Goal: Task Accomplishment & Management: Manage account settings

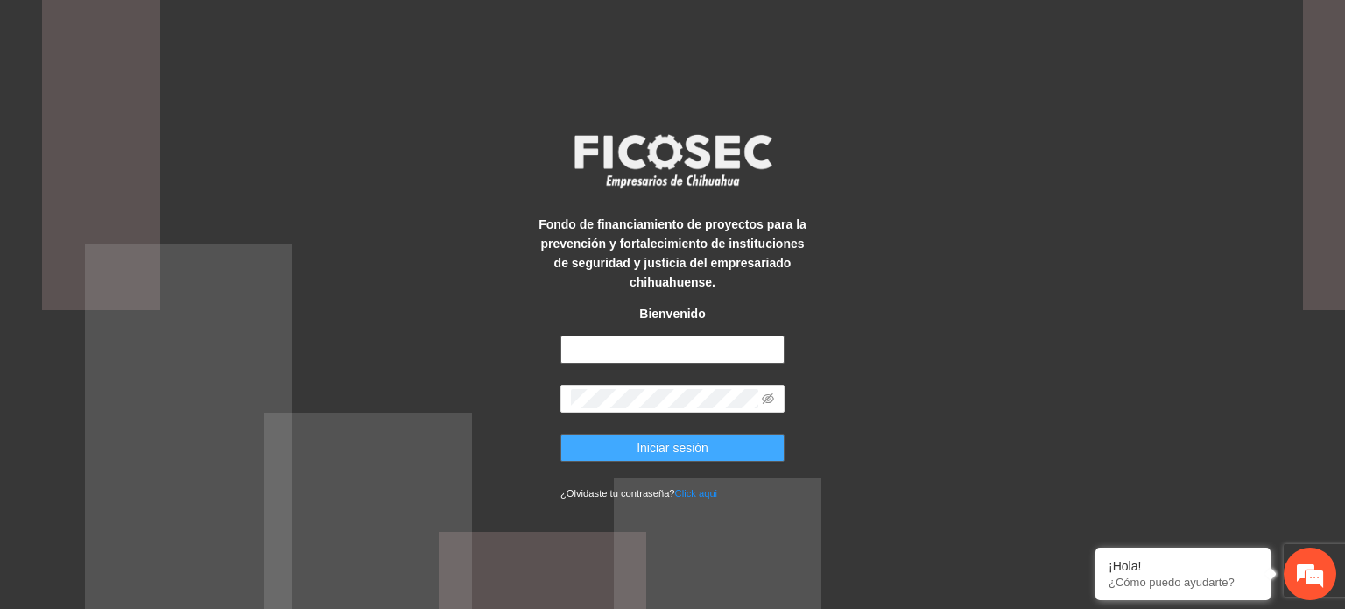
type input "**********"
click at [606, 457] on button "Iniciar sesión" at bounding box center [673, 448] width 224 height 28
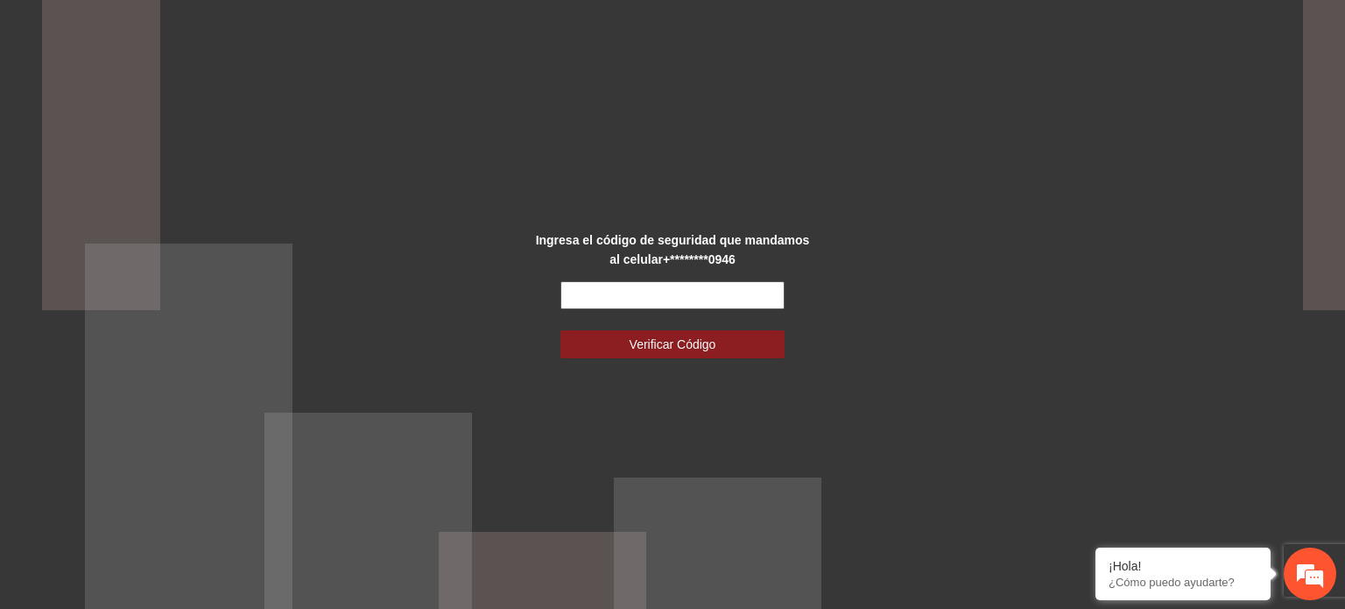
click at [591, 281] on input "text" at bounding box center [673, 295] width 224 height 28
type input "******"
click at [692, 349] on span "Verificar Código" at bounding box center [673, 344] width 87 height 19
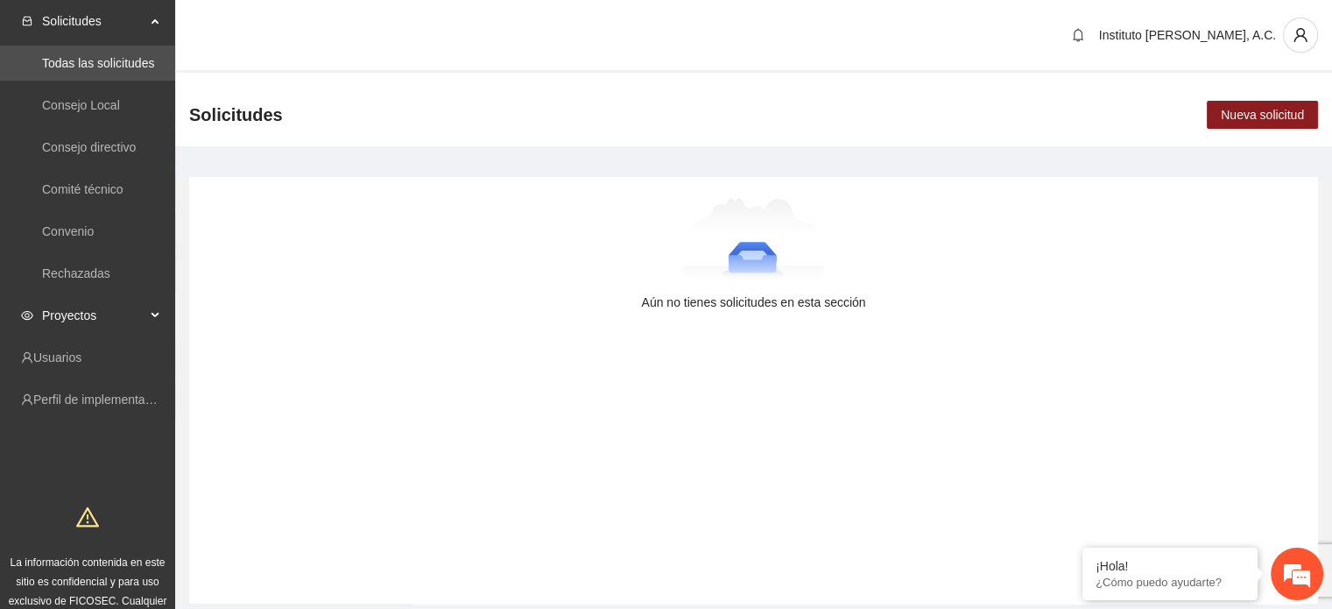
click at [91, 324] on span "Proyectos" at bounding box center [93, 315] width 103 height 35
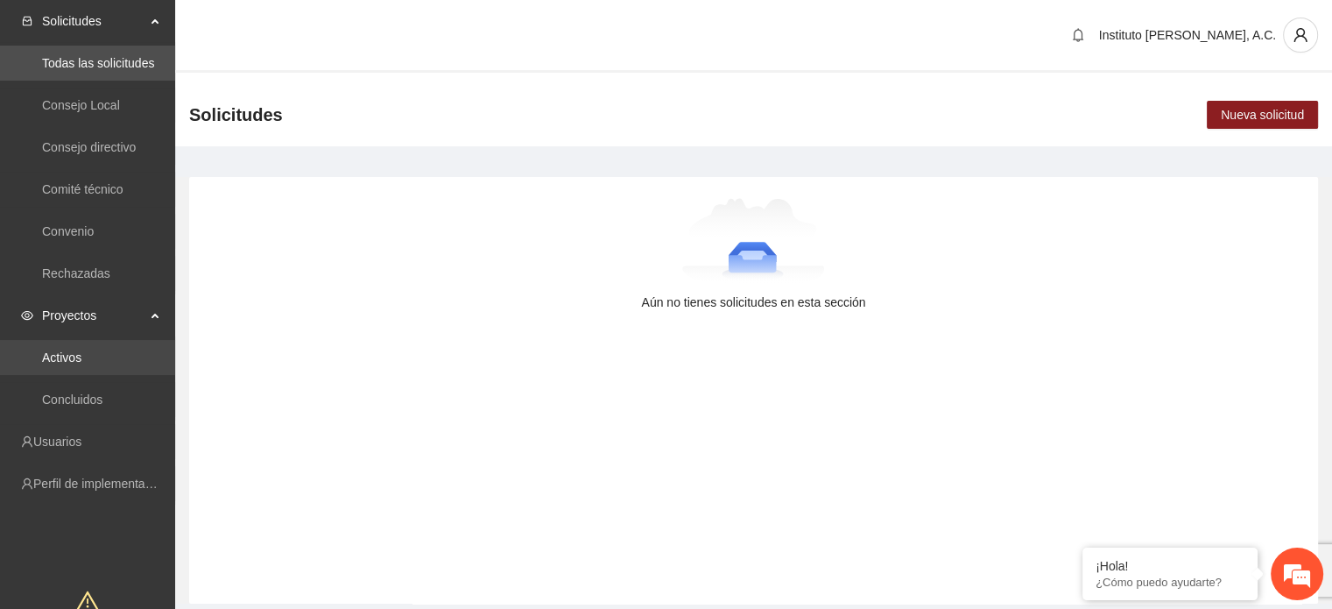
click at [81, 355] on link "Activos" at bounding box center [61, 357] width 39 height 14
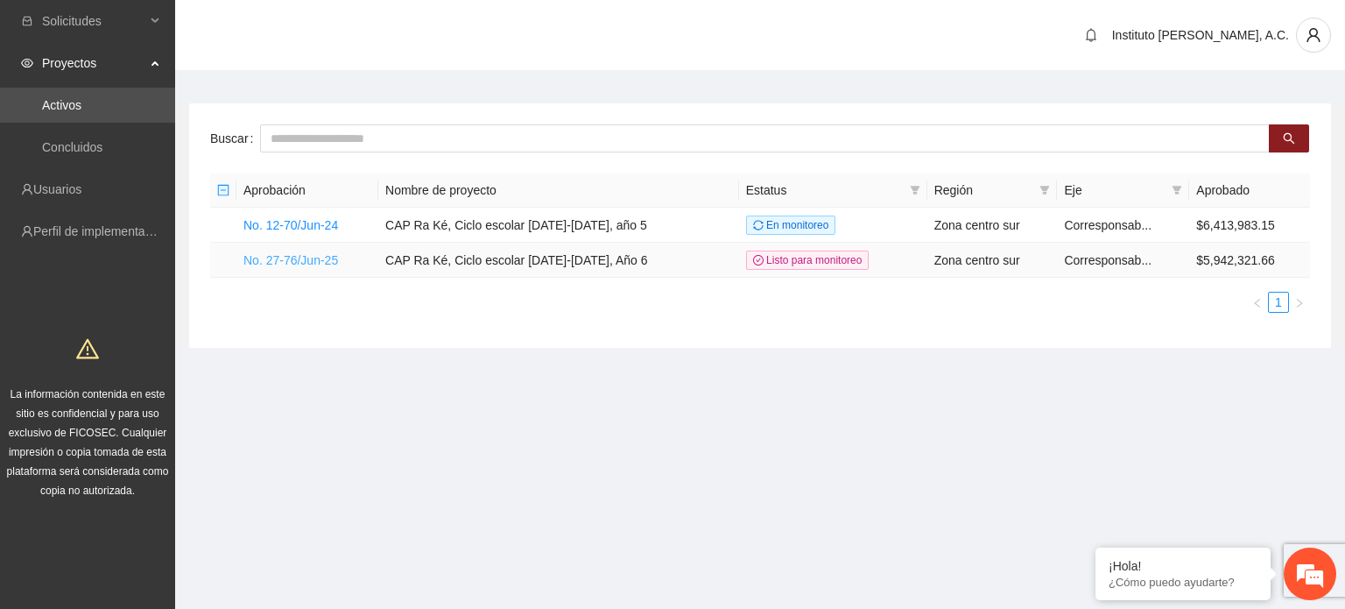
click at [310, 265] on link "No. 27-76/Jun-25" at bounding box center [291, 260] width 95 height 14
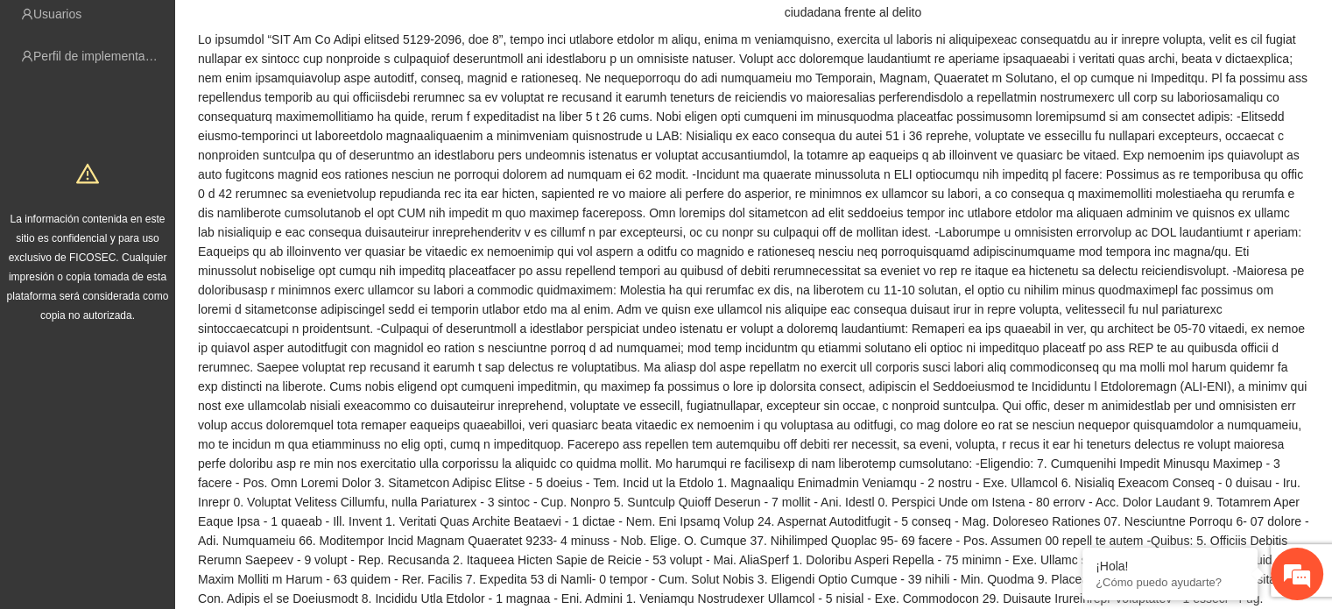
scroll to position [613, 0]
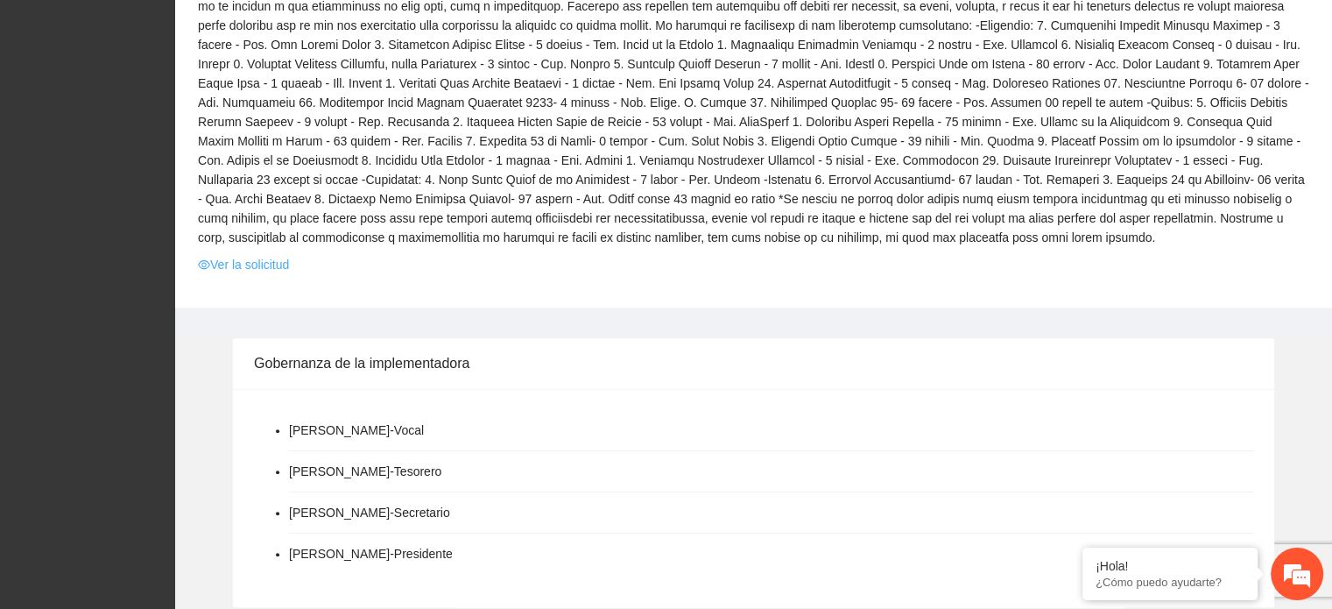
click at [245, 272] on link "Ver la solicitud" at bounding box center [243, 264] width 91 height 19
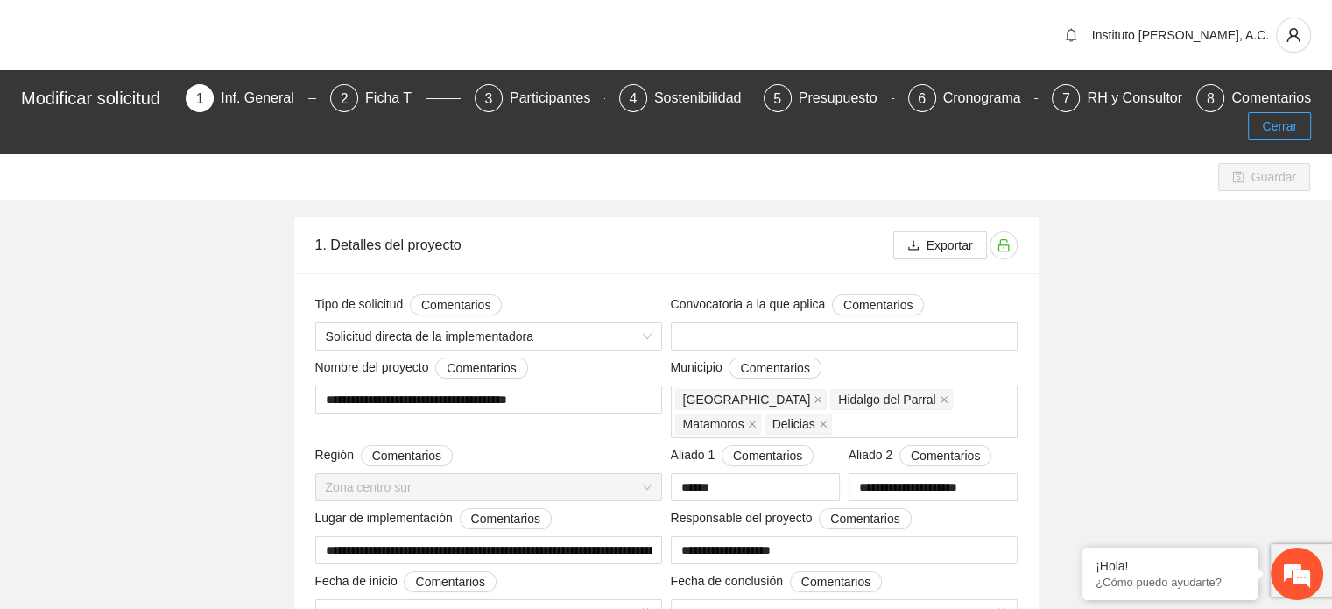
click at [1309, 129] on button "Cerrar" at bounding box center [1279, 126] width 63 height 28
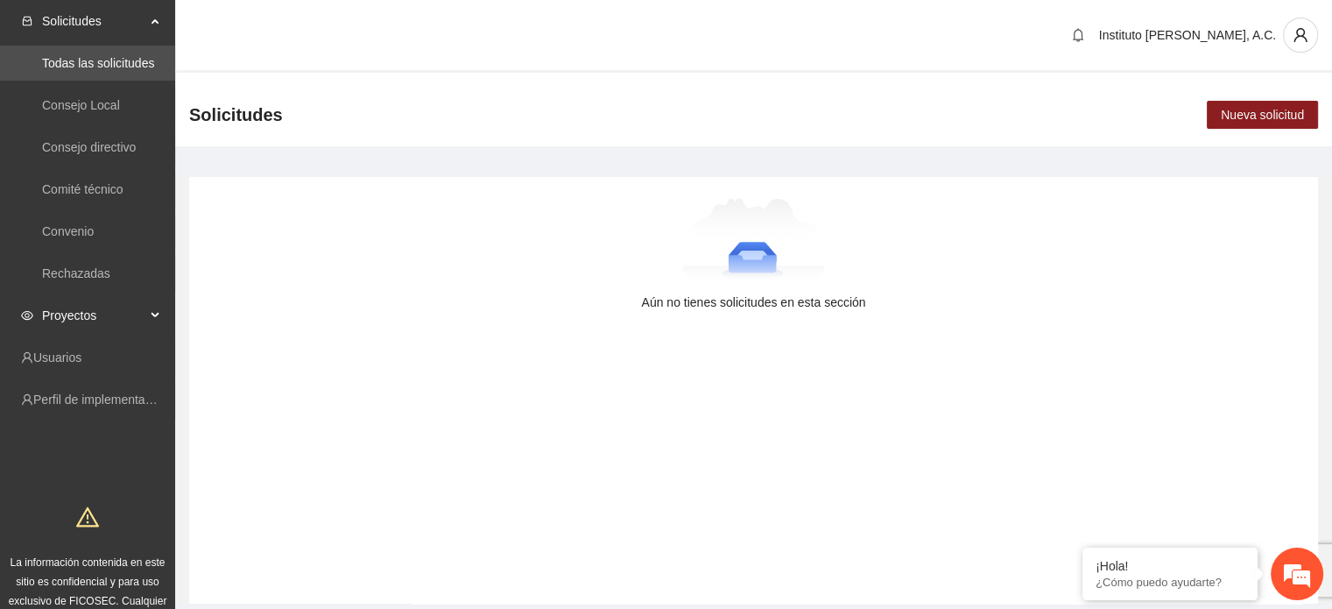
click at [81, 317] on span "Proyectos" at bounding box center [93, 315] width 103 height 35
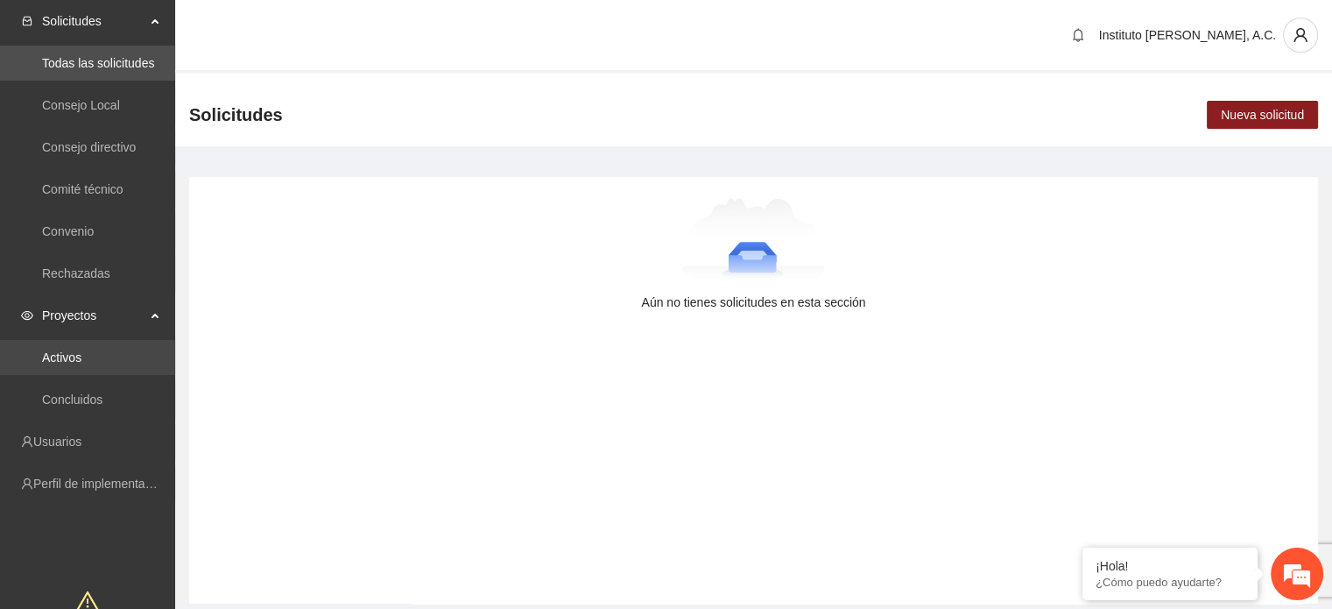
click at [81, 350] on link "Activos" at bounding box center [61, 357] width 39 height 14
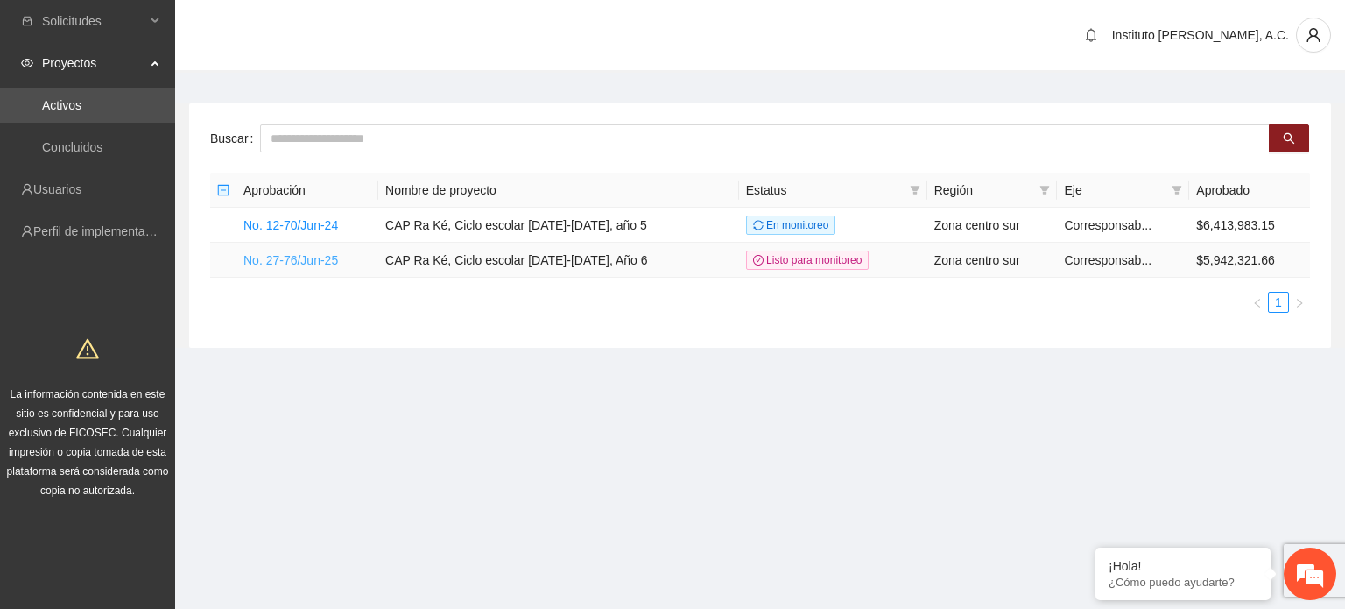
click at [302, 255] on link "No. 27-76/Jun-25" at bounding box center [291, 260] width 95 height 14
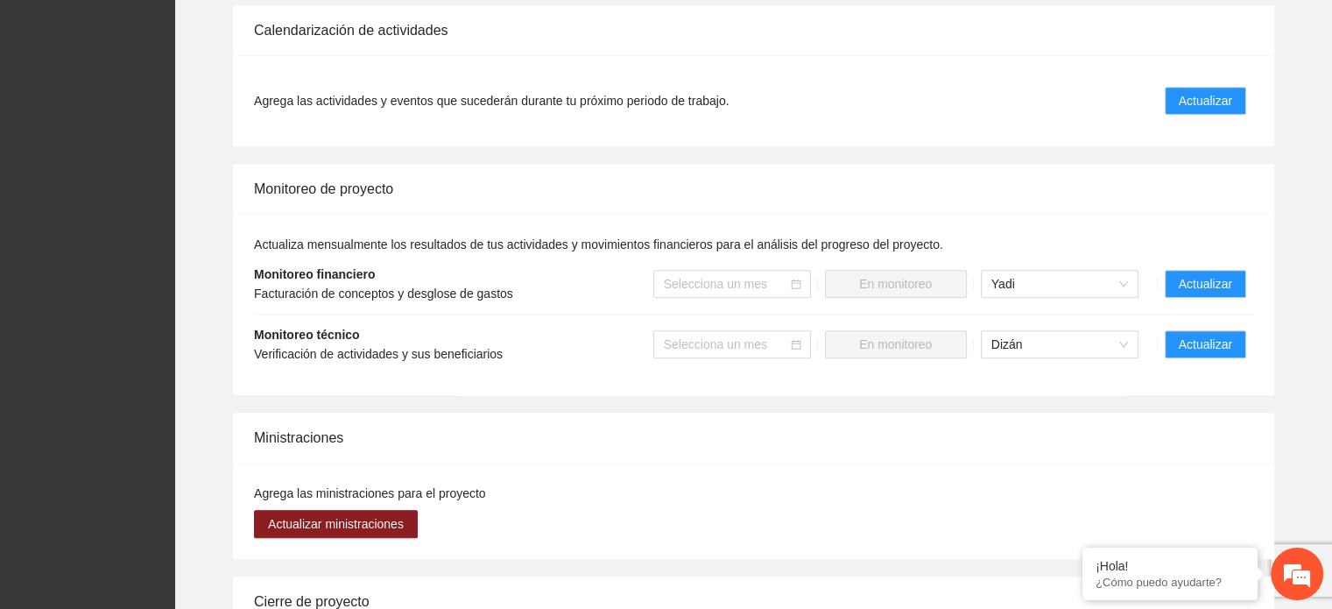
scroll to position [1927, 0]
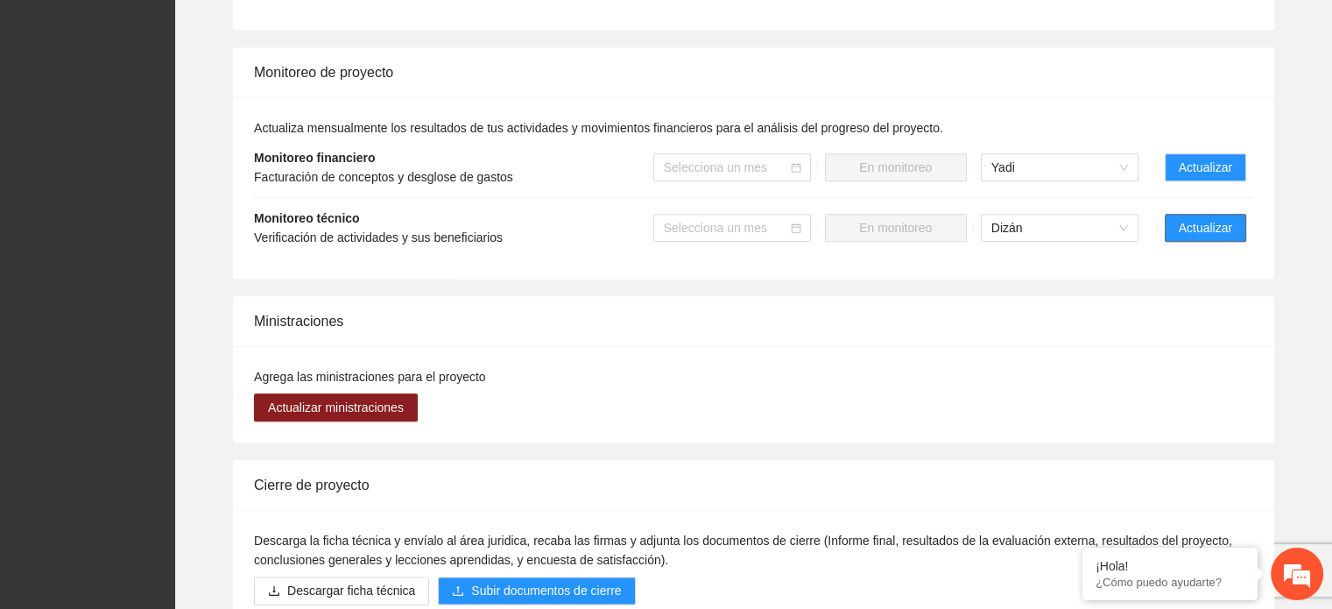
click at [1189, 228] on span "Actualizar" at bounding box center [1205, 227] width 53 height 19
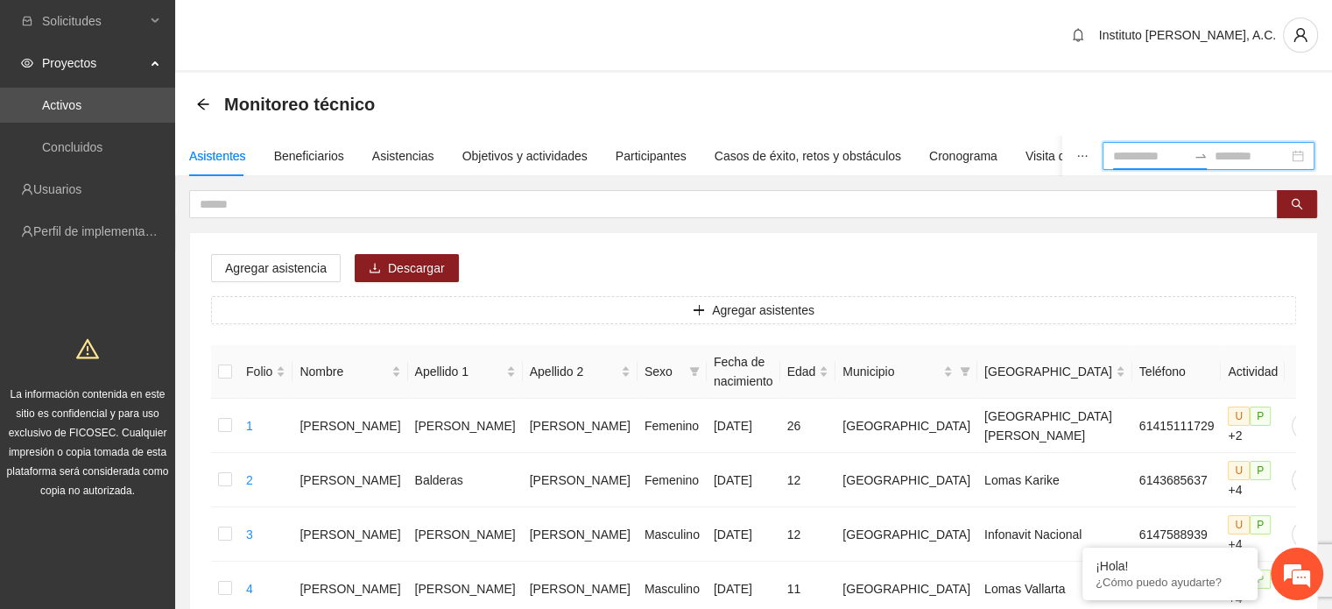
click at [1113, 158] on input at bounding box center [1150, 155] width 74 height 19
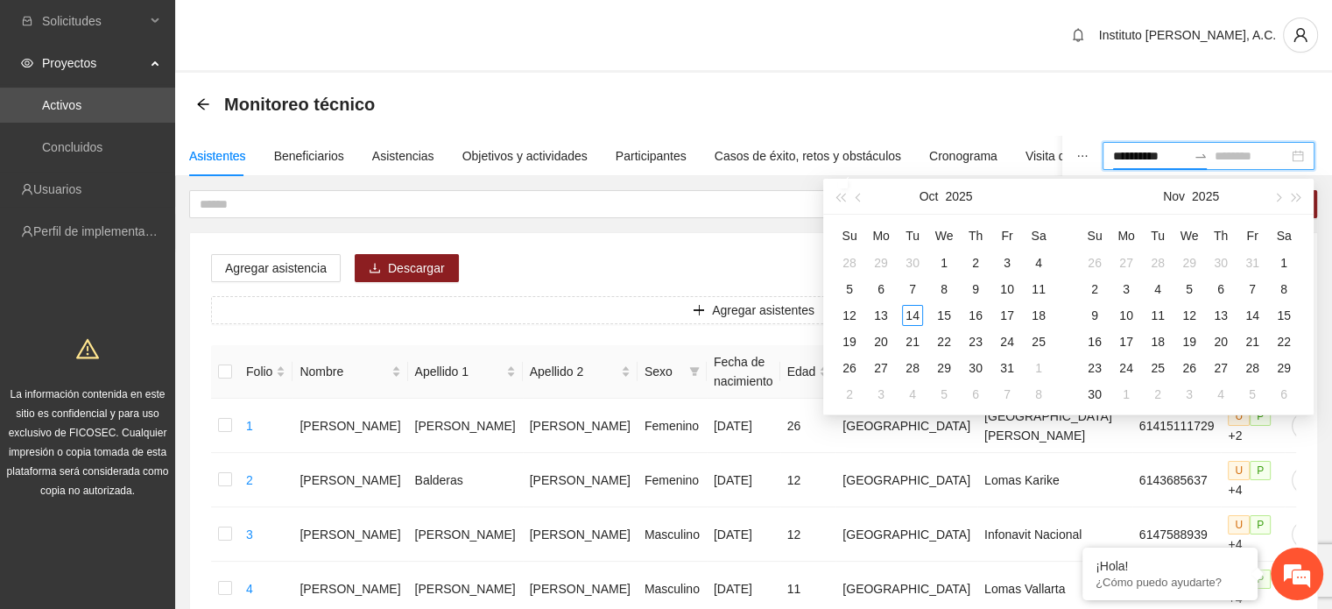
type input "**********"
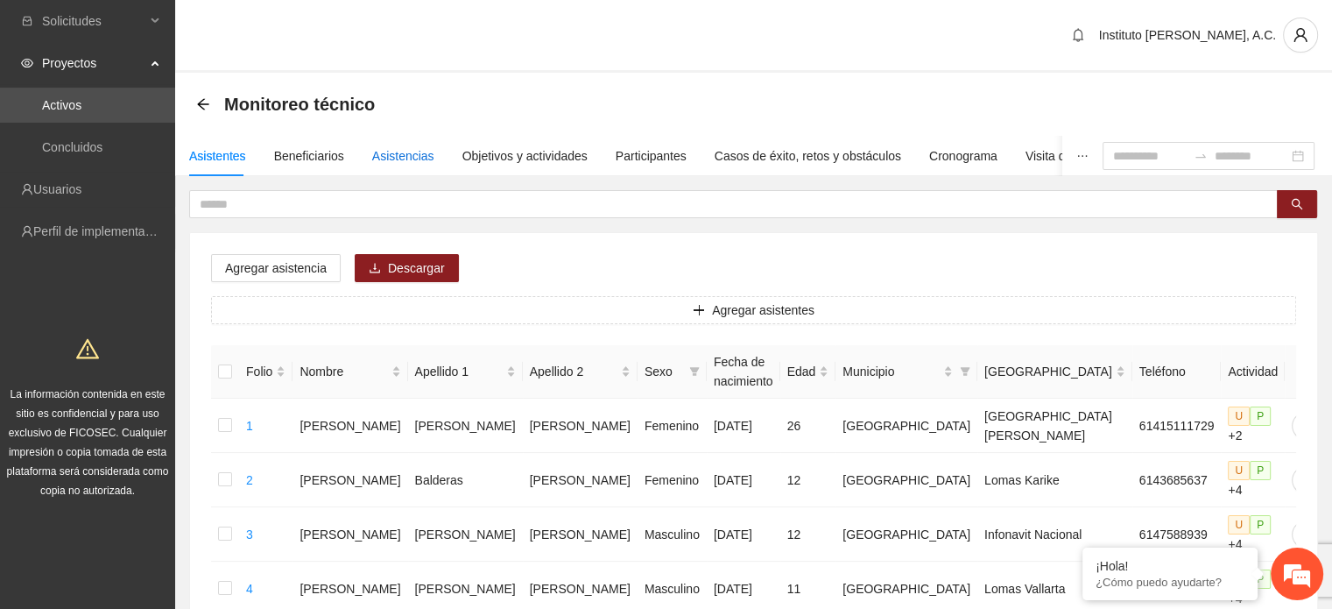
click at [397, 153] on div "Asistencias" at bounding box center [403, 155] width 62 height 19
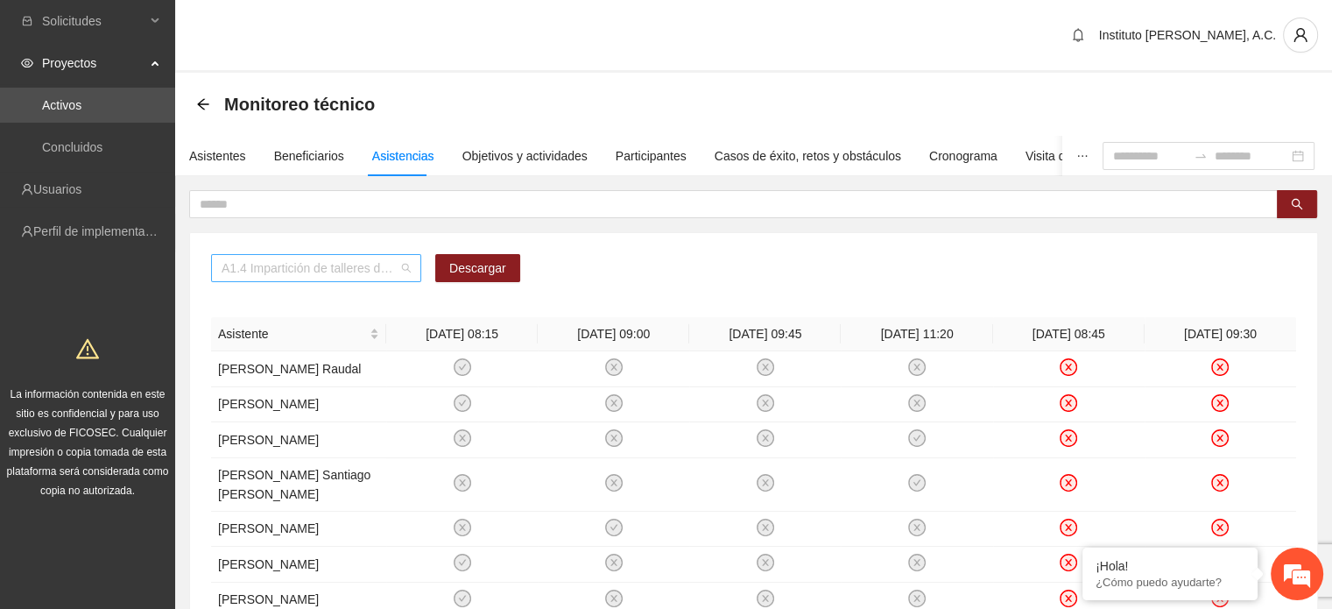
click at [403, 263] on span "A1.4 Impartición de talleres de herramientas conductuales en el entorno escolar…" at bounding box center [316, 268] width 189 height 26
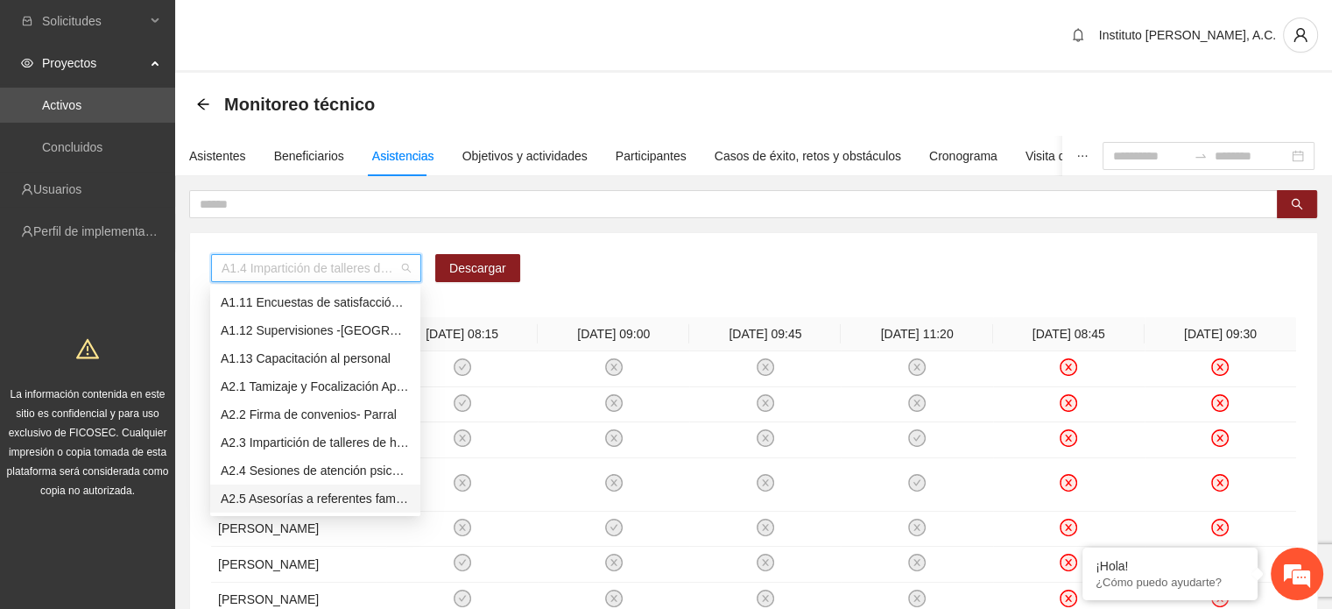
scroll to position [308, 0]
click at [363, 410] on div "A2.3 Impartición de talleres de herramientas conductuales en el entorno escolar…" at bounding box center [315, 414] width 189 height 19
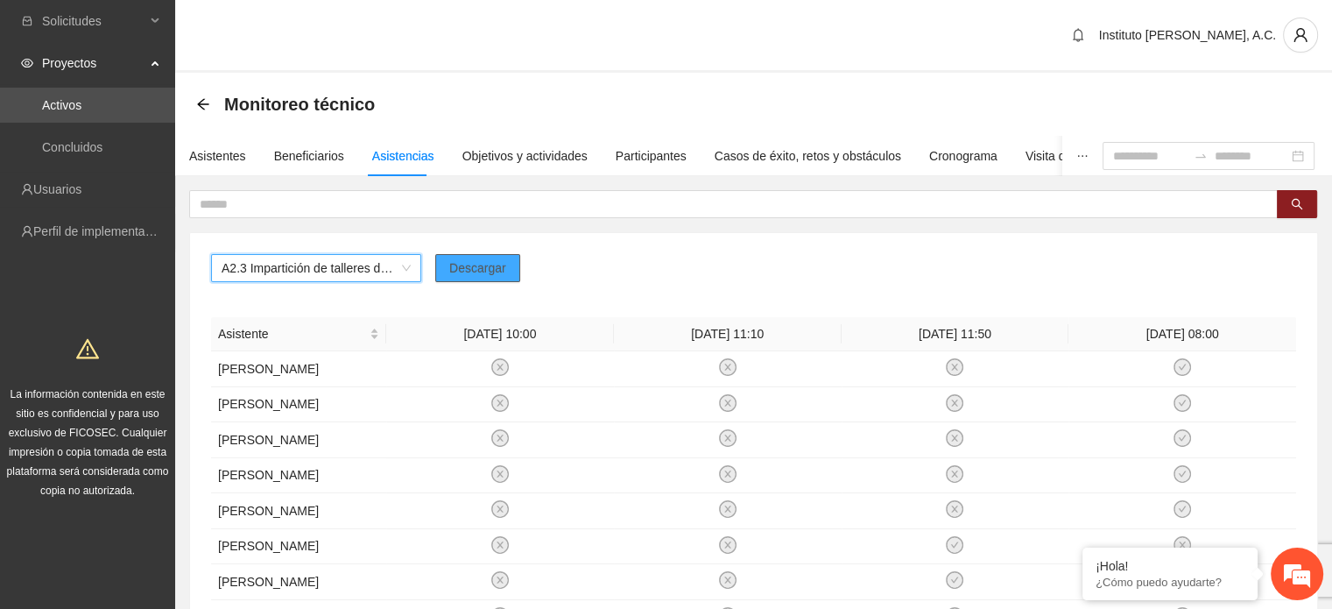
click at [478, 272] on span "Descargar" at bounding box center [477, 267] width 57 height 19
click at [399, 272] on span "A2.3 Impartición de talleres de herramientas conductuales en el entorno escolar…" at bounding box center [316, 268] width 189 height 26
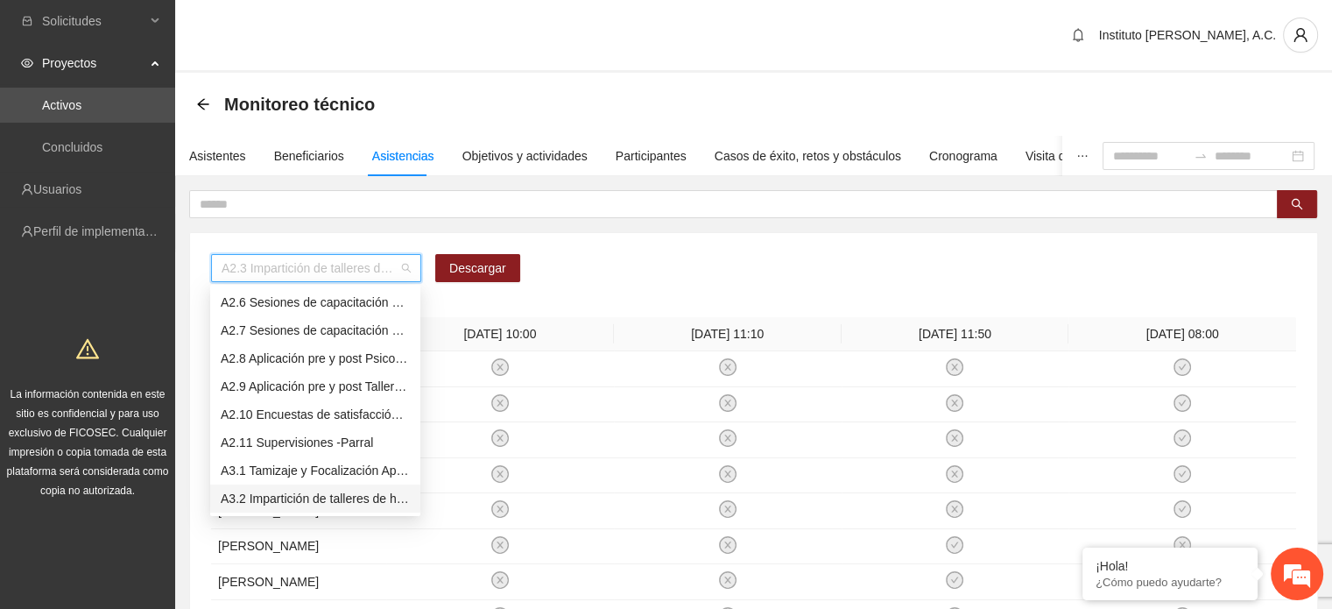
scroll to position [533, 0]
click at [293, 474] on div "A3.2 Impartición de talleres de herramientas conductuales en el entorno escolar…" at bounding box center [315, 470] width 189 height 19
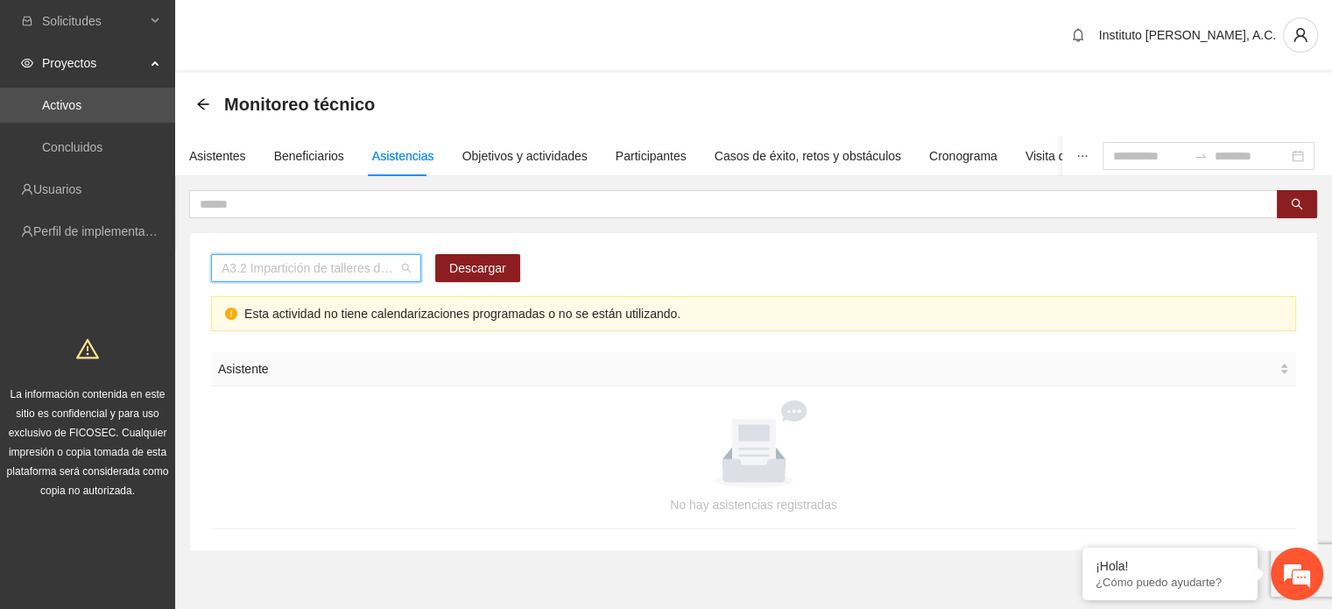
click at [405, 271] on span "A3.2 Impartición de talleres de herramientas conductuales en el entorno escolar…" at bounding box center [316, 268] width 189 height 26
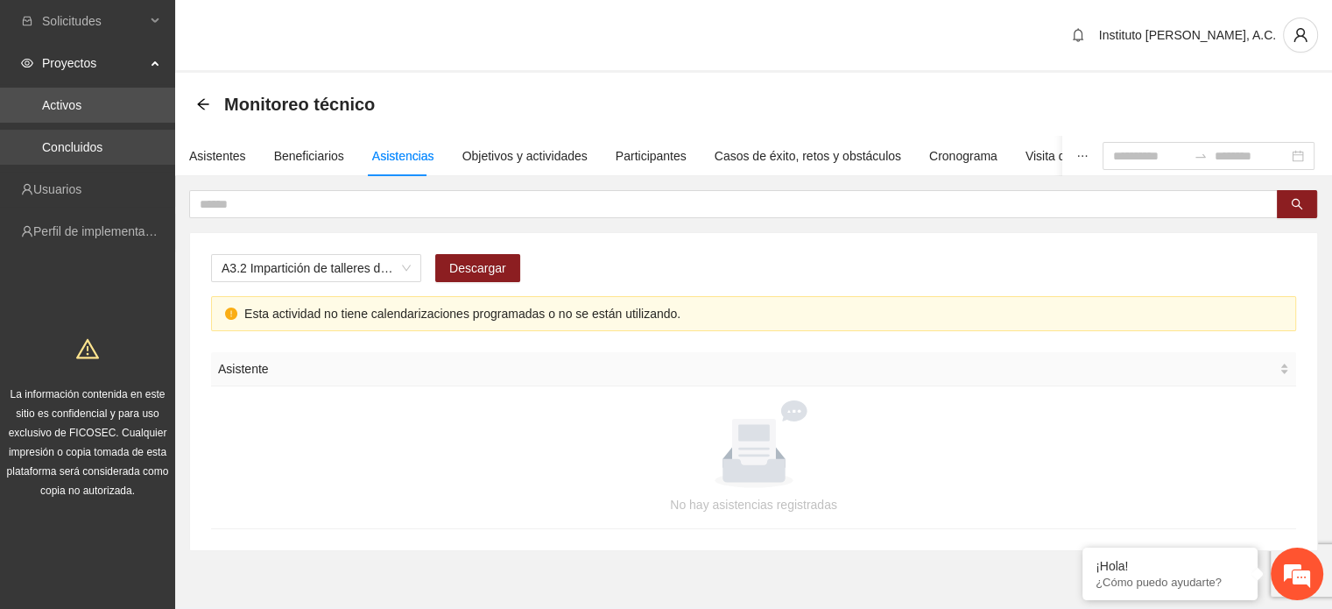
click at [90, 143] on link "Concluidos" at bounding box center [72, 147] width 60 height 14
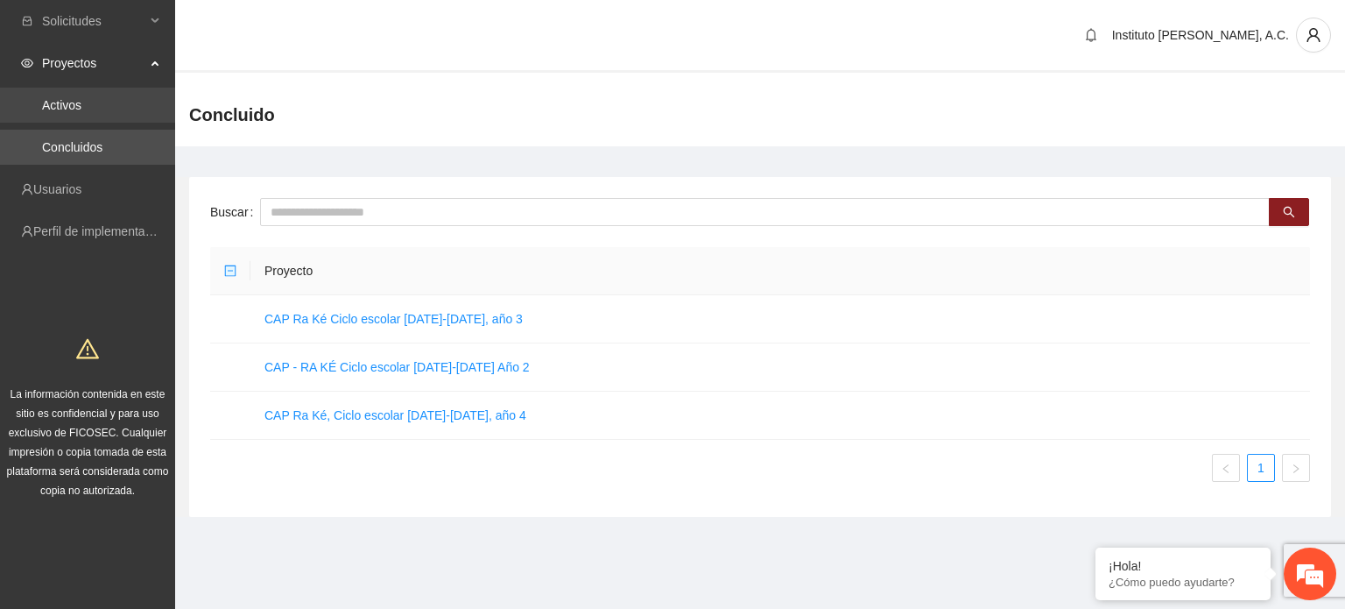
click at [81, 102] on link "Activos" at bounding box center [61, 105] width 39 height 14
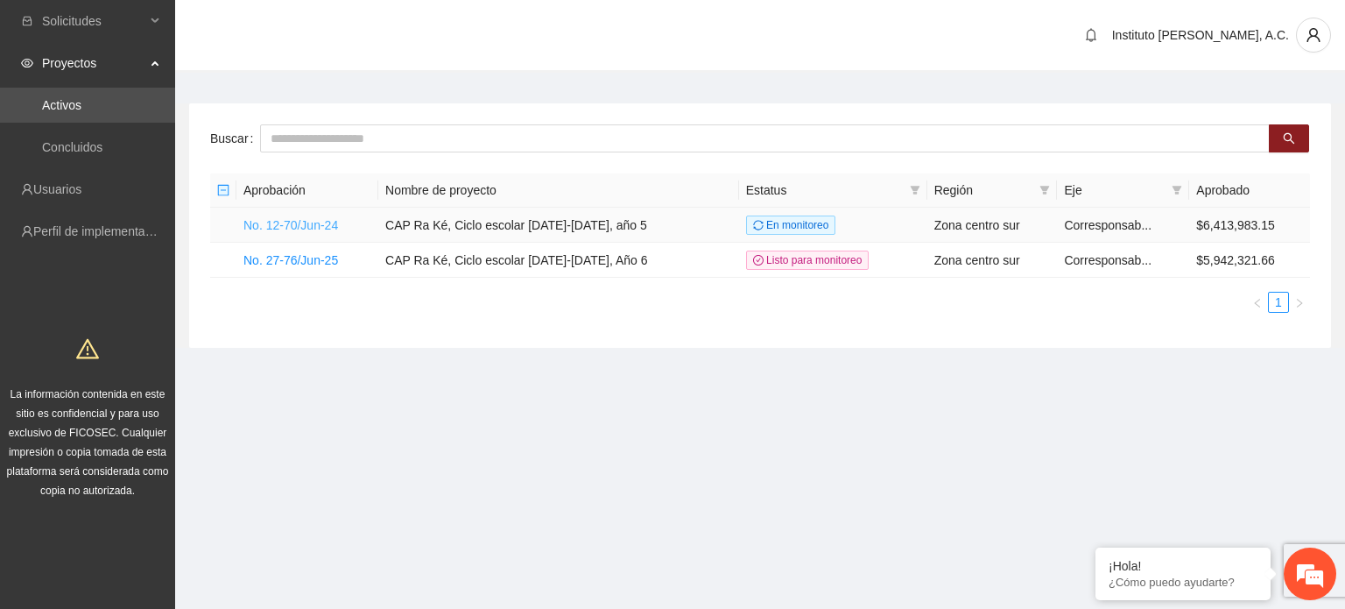
click at [293, 230] on link "No. 12-70/Jun-24" at bounding box center [291, 225] width 95 height 14
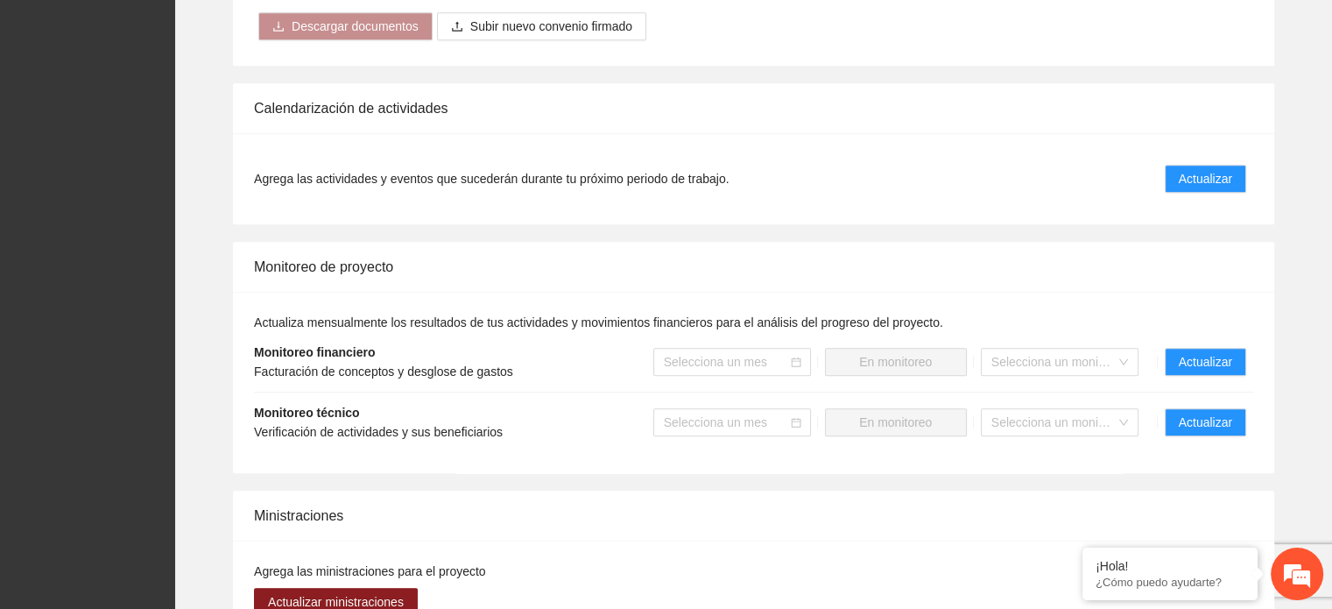
scroll to position [1664, 0]
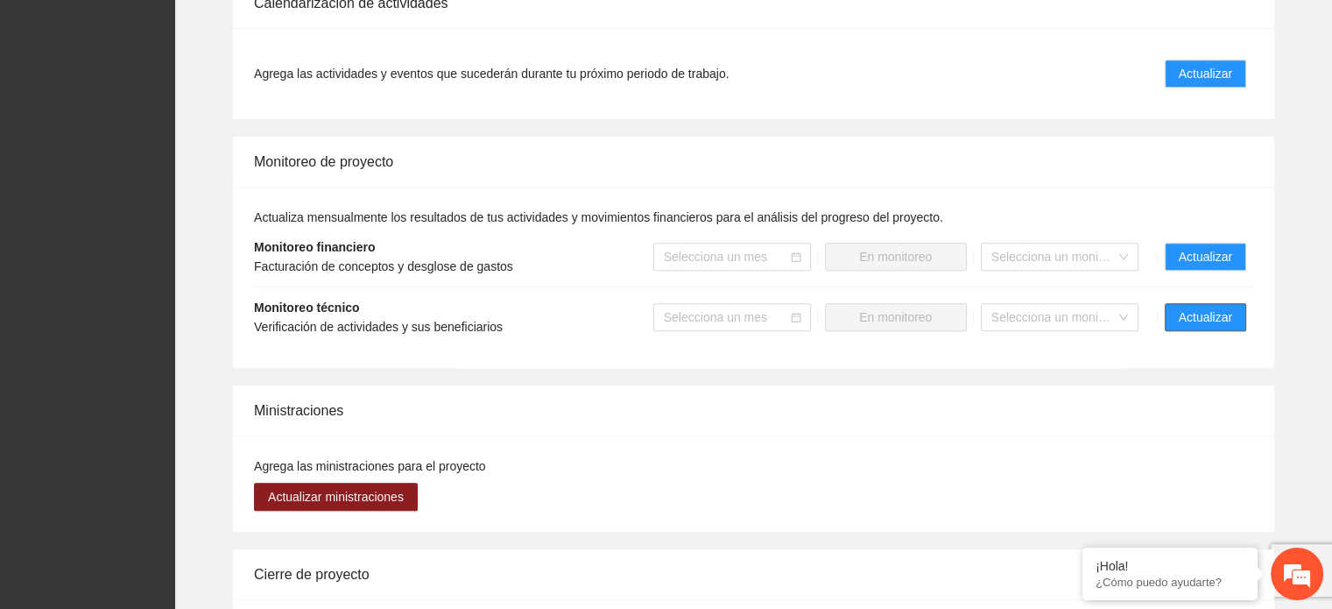
click at [1199, 307] on span "Actualizar" at bounding box center [1205, 316] width 53 height 19
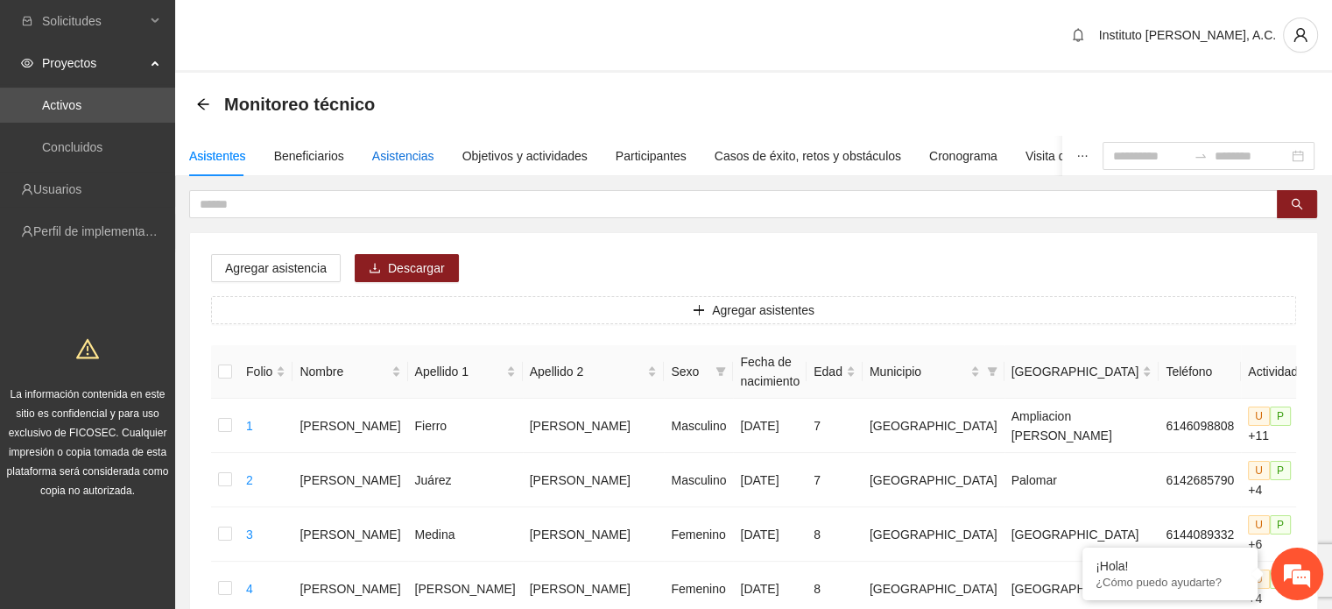
click at [375, 157] on div "Asistencias" at bounding box center [403, 155] width 62 height 19
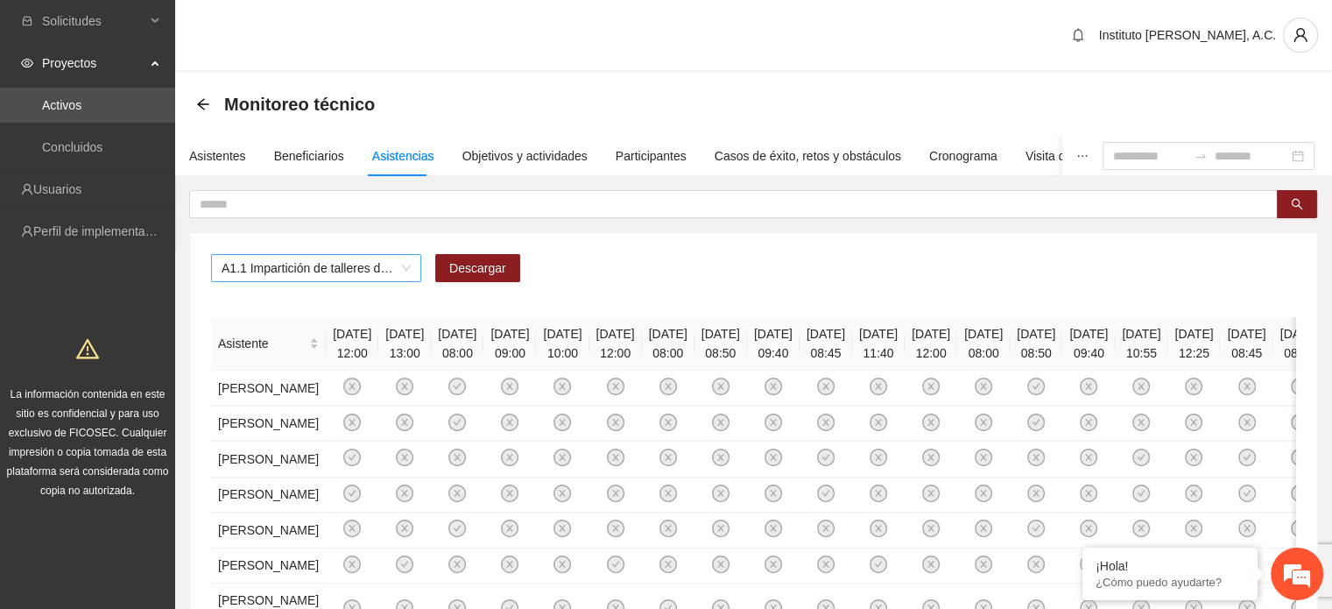
click at [403, 265] on span "A1.1 Impartición de talleres de habilidades para la vida-[GEOGRAPHIC_DATA]" at bounding box center [316, 268] width 189 height 26
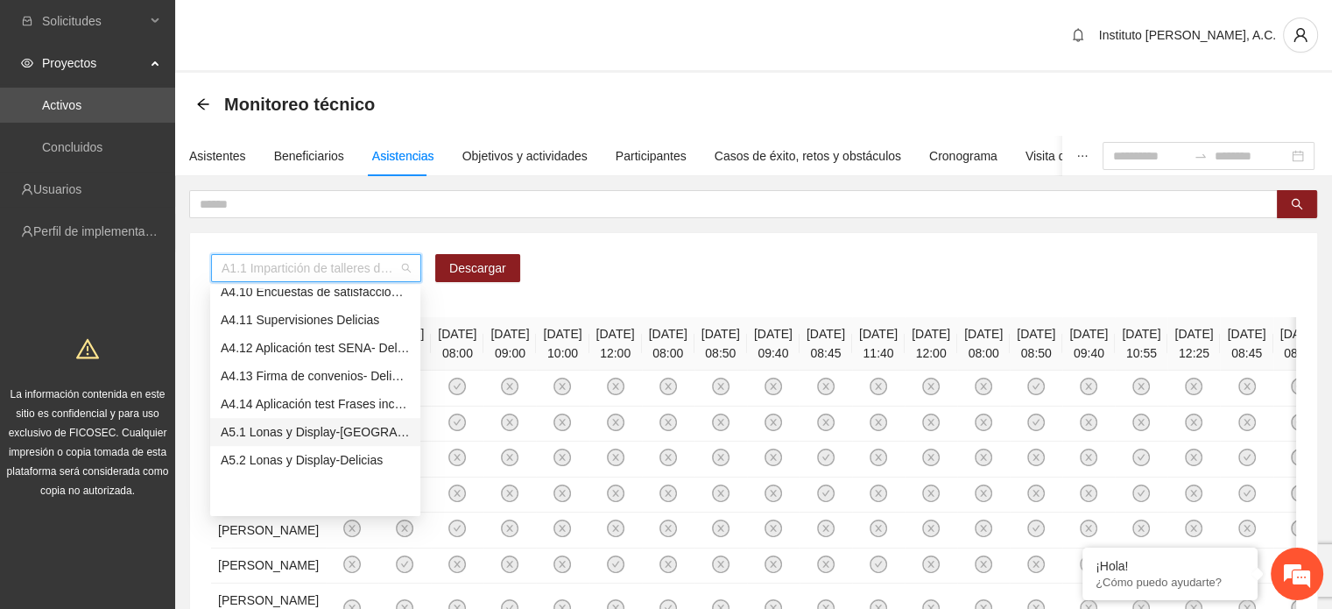
scroll to position [1296, 0]
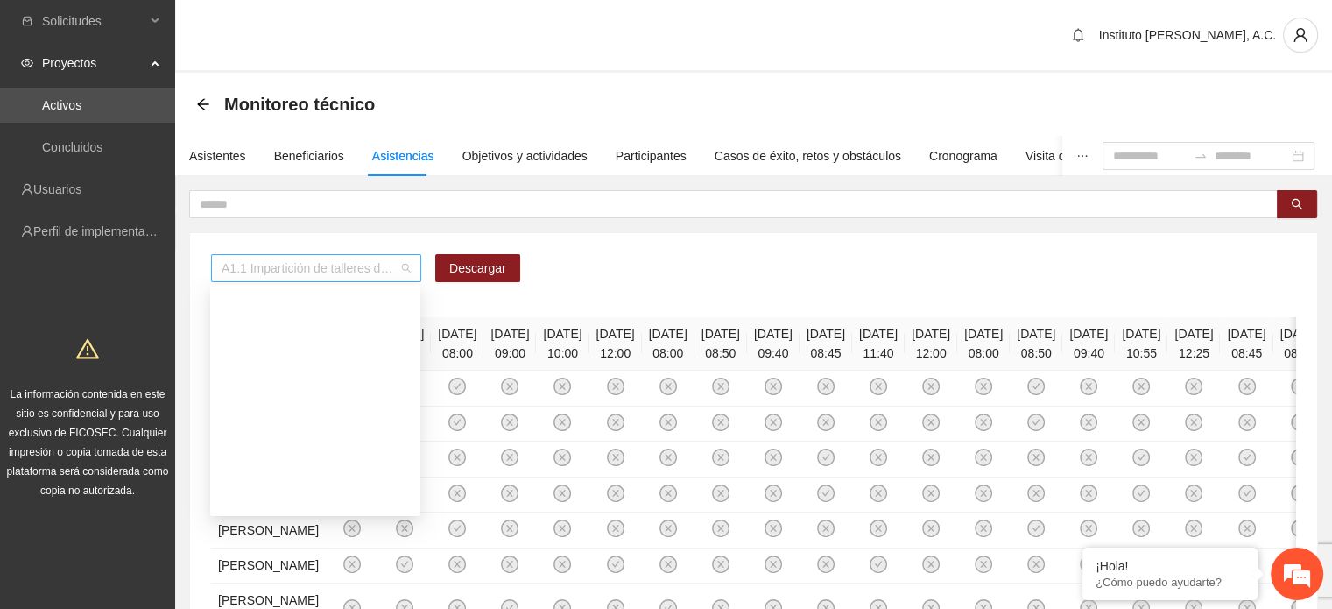
click at [404, 270] on span "A1.1 Impartición de talleres de habilidades para la vida-[GEOGRAPHIC_DATA]" at bounding box center [316, 268] width 189 height 26
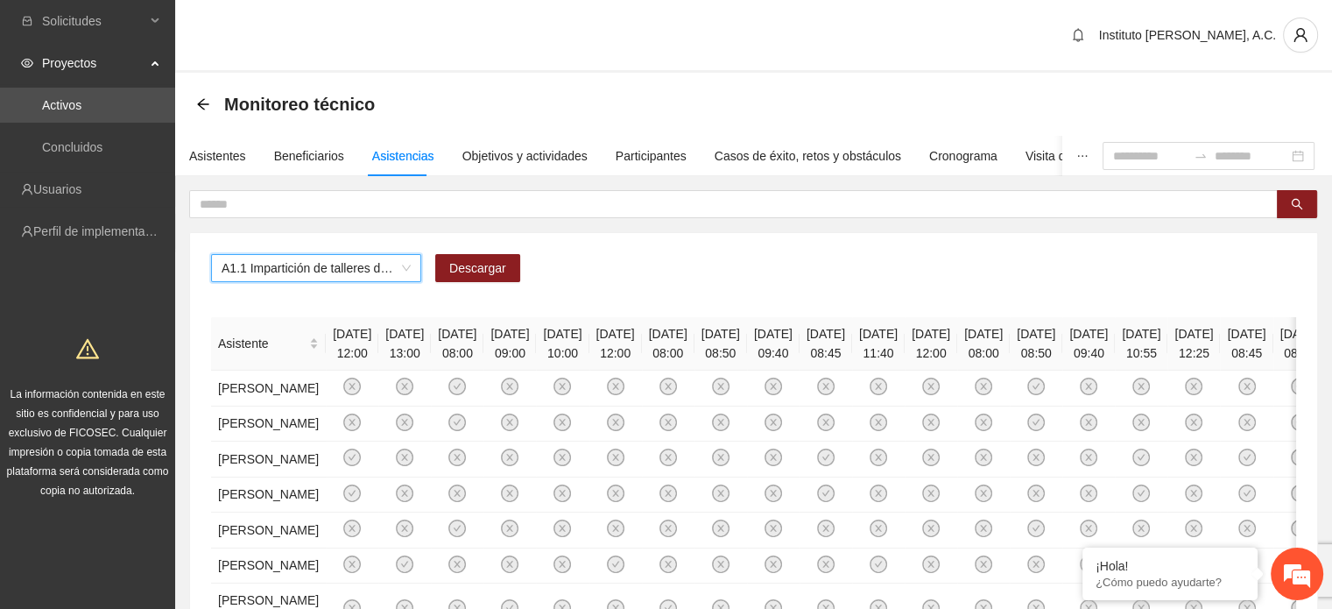
click at [404, 270] on span "A1.1 Impartición de talleres de habilidades para la vida-[GEOGRAPHIC_DATA]" at bounding box center [316, 268] width 189 height 26
click at [410, 269] on span "A1.1 Impartición de talleres de habilidades para la vida-[GEOGRAPHIC_DATA]" at bounding box center [316, 268] width 189 height 26
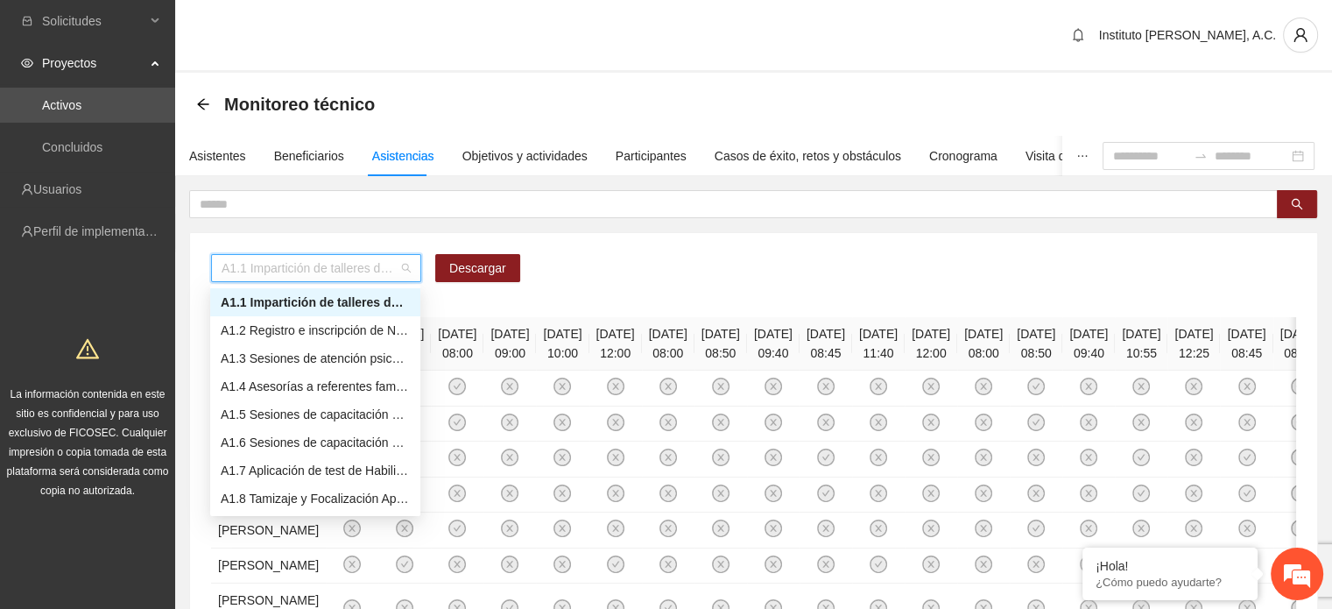
click at [403, 267] on span "A1.1 Impartición de talleres de habilidades para la vida-[GEOGRAPHIC_DATA]" at bounding box center [316, 268] width 189 height 26
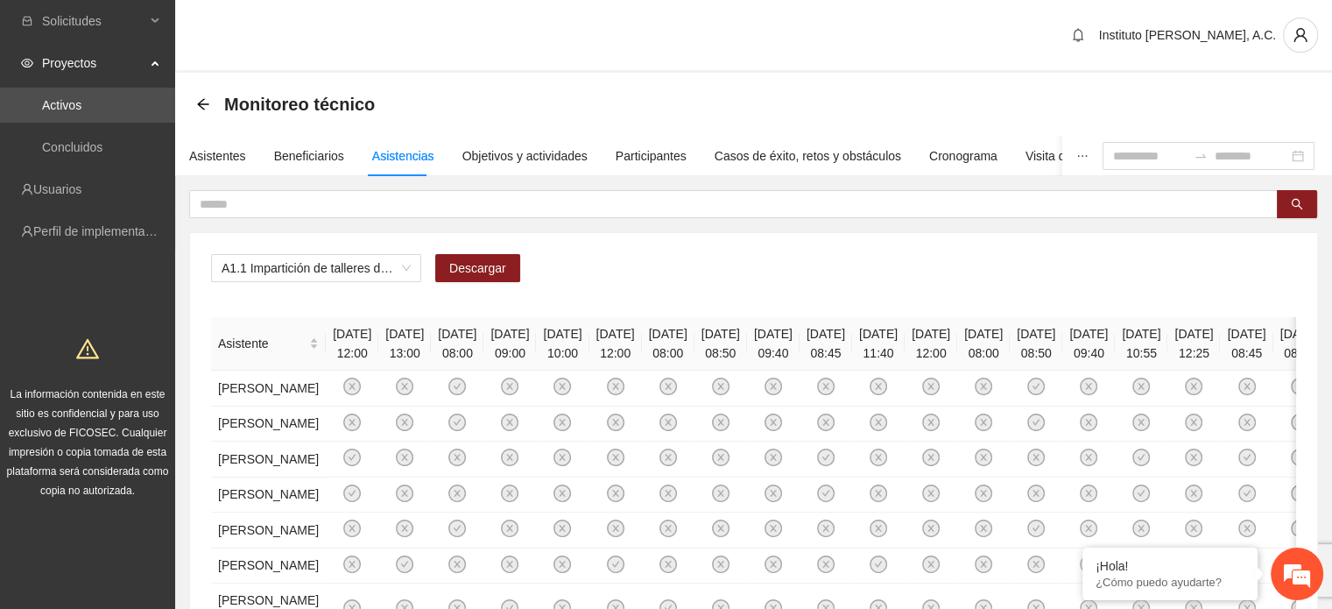
click at [224, 154] on div "Asistentes" at bounding box center [217, 155] width 57 height 19
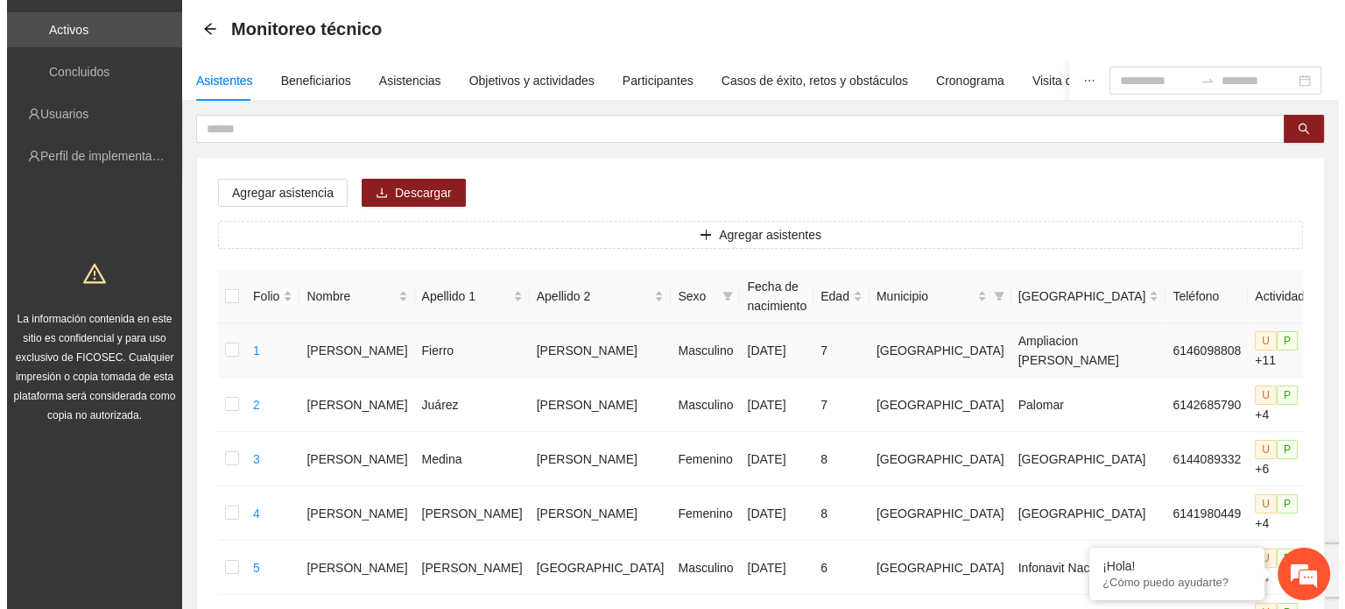
scroll to position [0, 0]
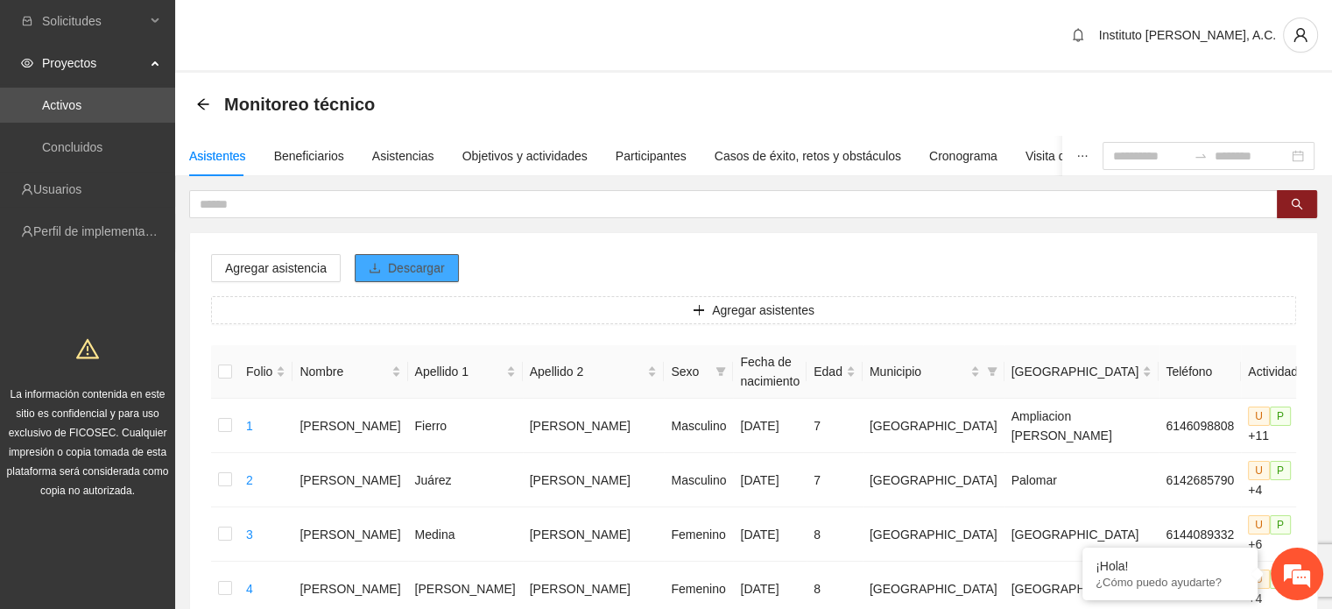
click at [414, 266] on span "Descargar" at bounding box center [416, 267] width 57 height 19
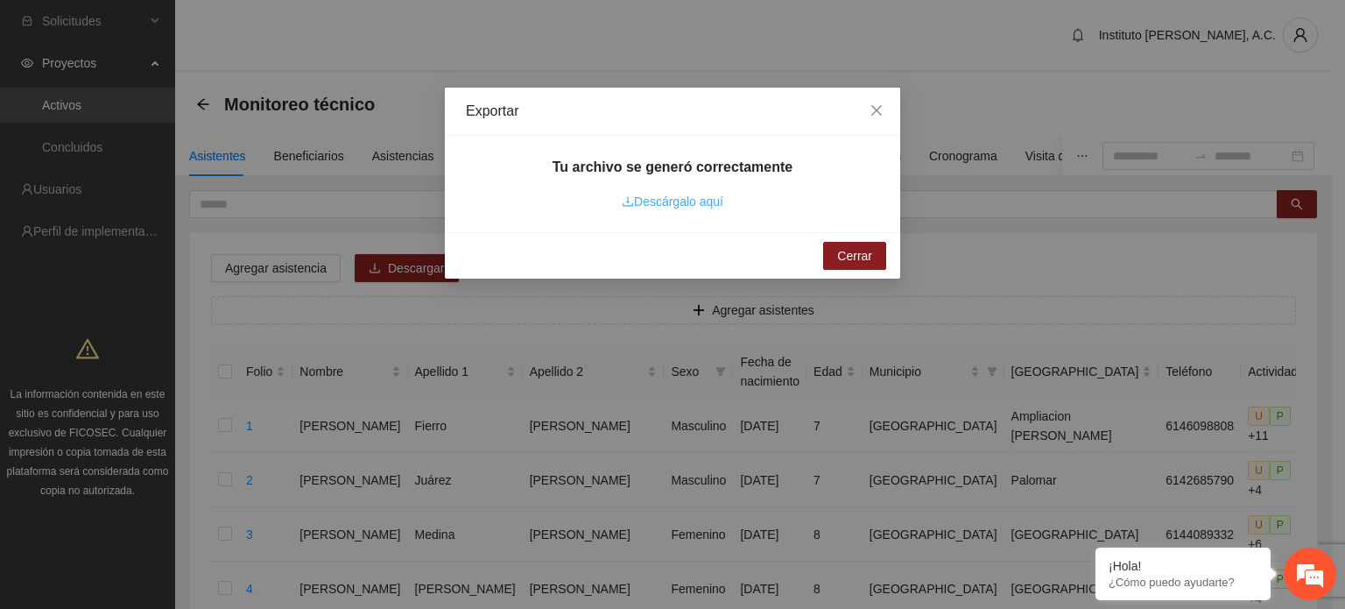
click at [694, 208] on link "Descárgalo aquí" at bounding box center [673, 201] width 102 height 14
